Goal: Answer question/provide support

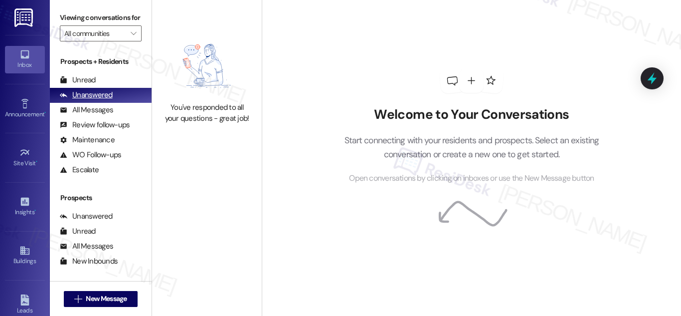
click at [86, 100] on div "Unanswered" at bounding box center [86, 95] width 53 height 10
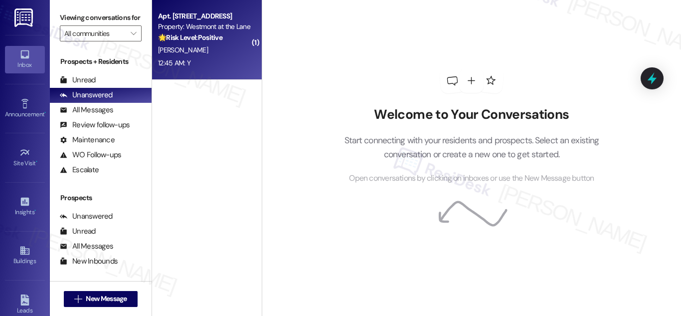
click at [182, 45] on div "[PERSON_NAME]" at bounding box center [204, 50] width 94 height 12
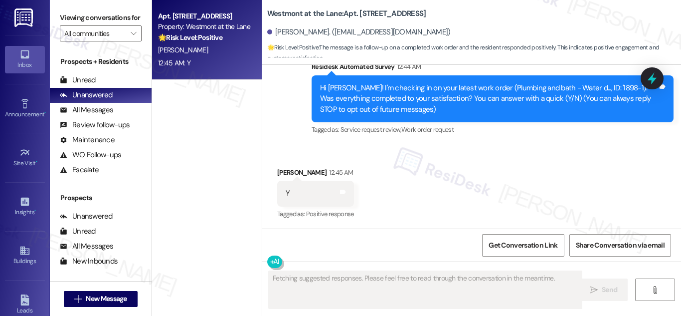
scroll to position [93, 0]
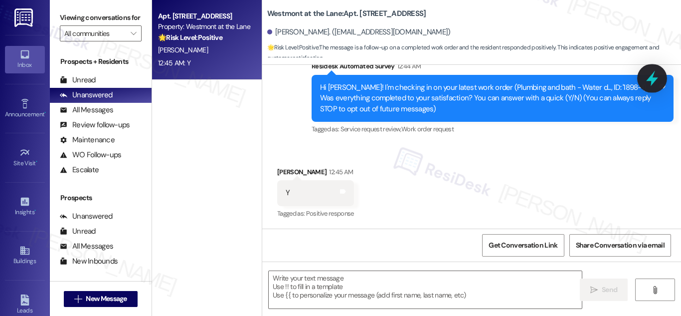
click at [657, 74] on icon at bounding box center [652, 78] width 17 height 17
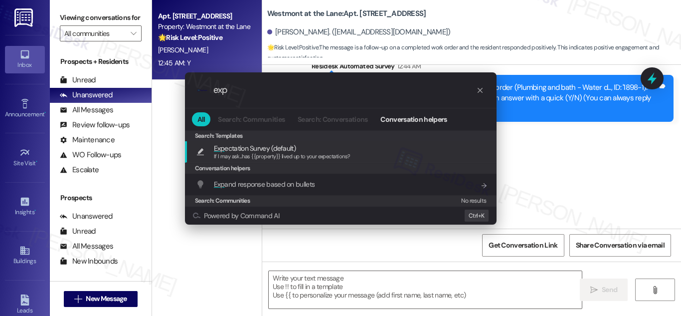
type input "exp"
click at [272, 150] on span "Exp ectation Survey (default)" at bounding box center [255, 148] width 82 height 11
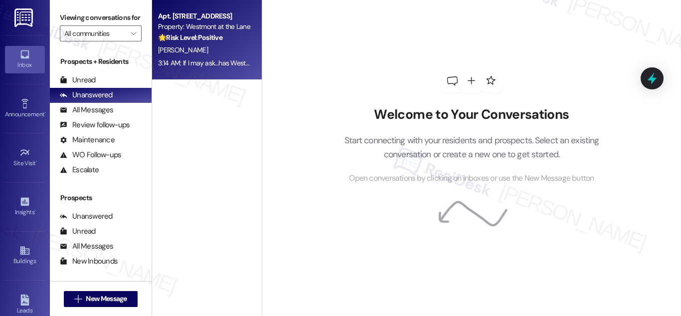
click at [202, 45] on div "[PERSON_NAME]" at bounding box center [204, 50] width 94 height 12
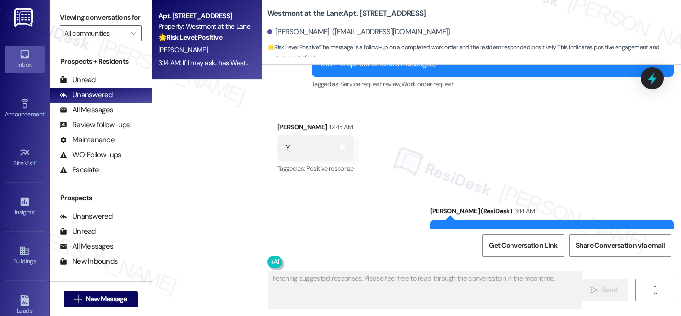
scroll to position [178, 0]
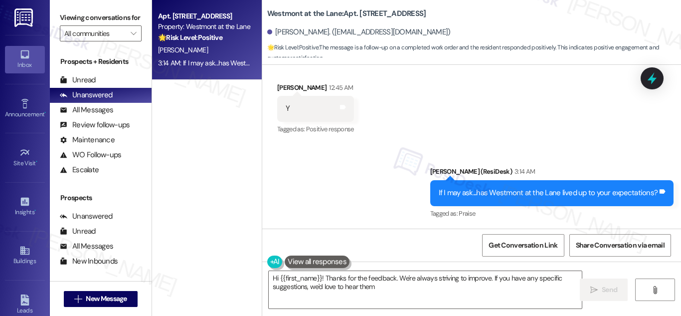
type textarea "Hi {{first_name}}! Thanks for the feedback. We're always striving to improve. I…"
